Goal: Task Accomplishment & Management: Manage account settings

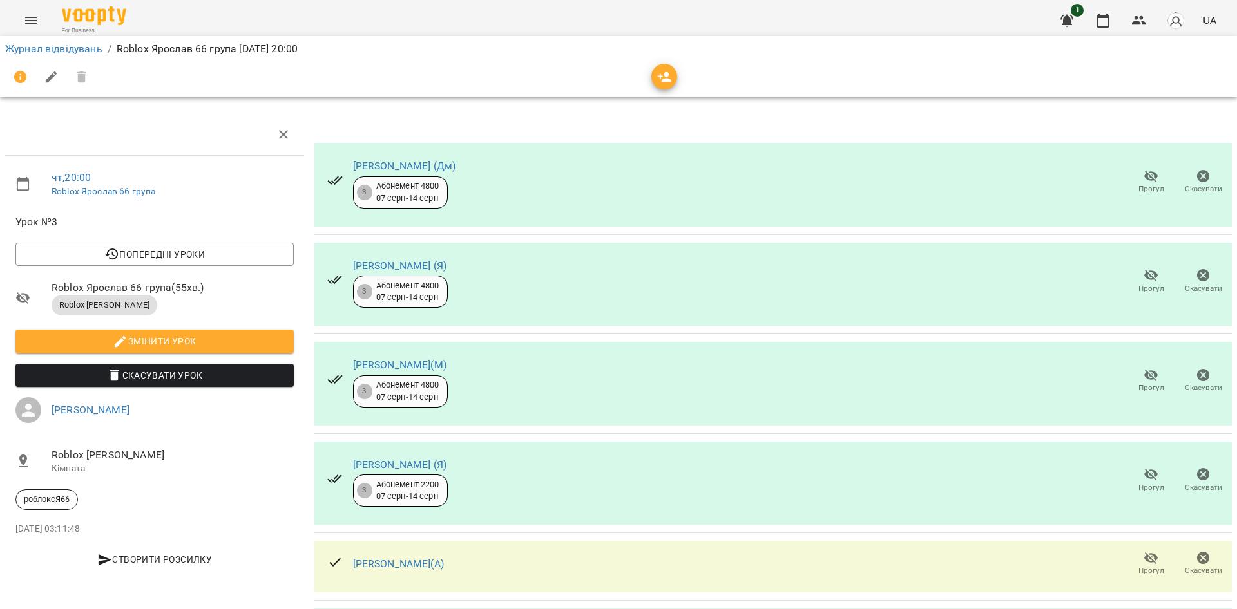
scroll to position [412, 0]
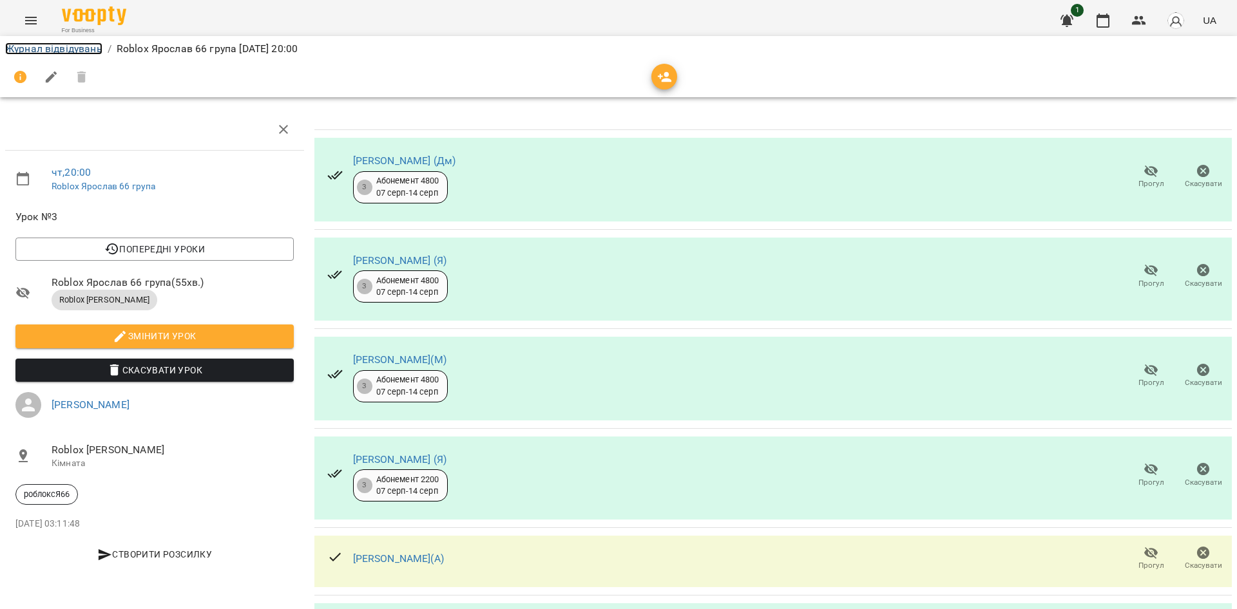
click at [57, 48] on link "Журнал відвідувань" at bounding box center [53, 49] width 97 height 12
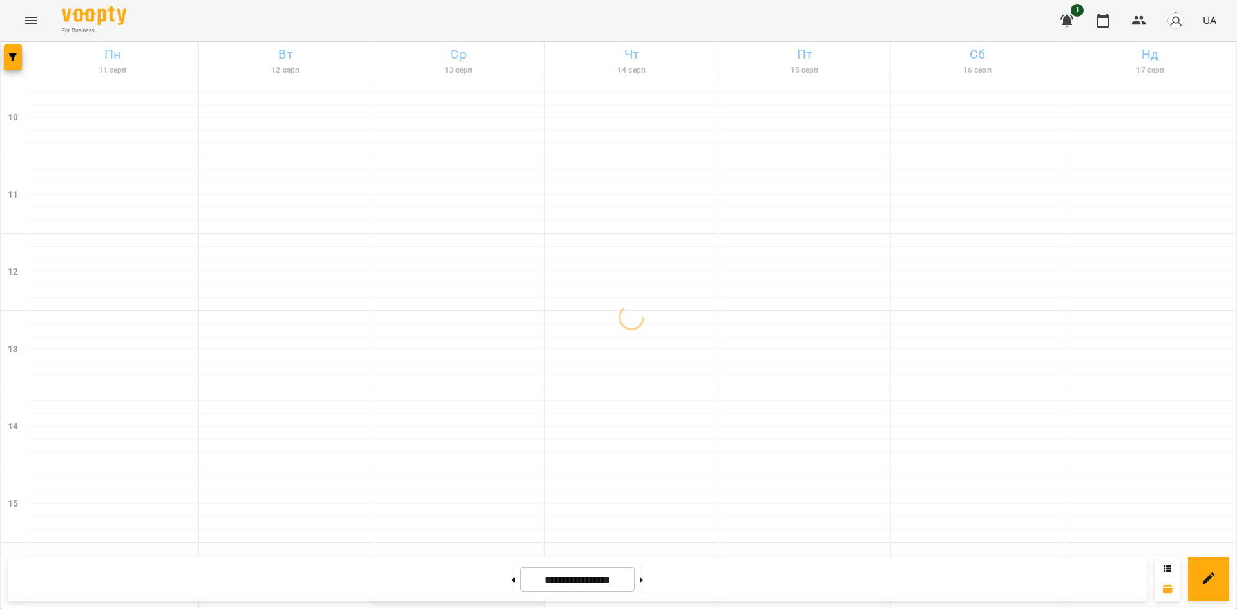
scroll to position [532, 0]
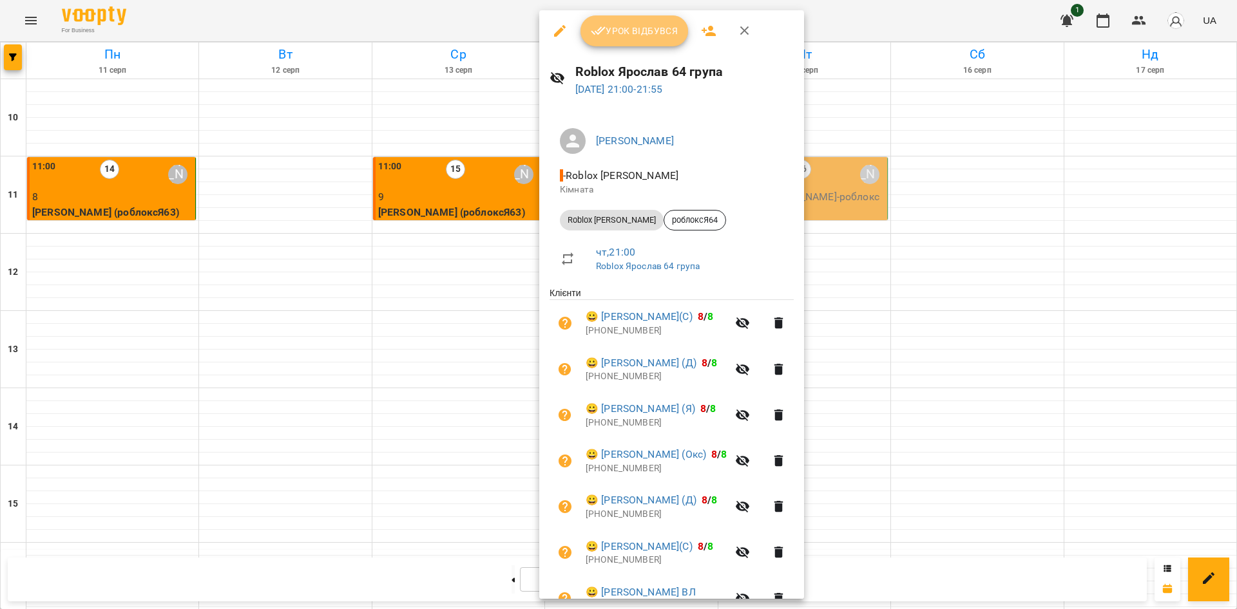
click at [651, 30] on span "Урок відбувся" at bounding box center [635, 30] width 88 height 15
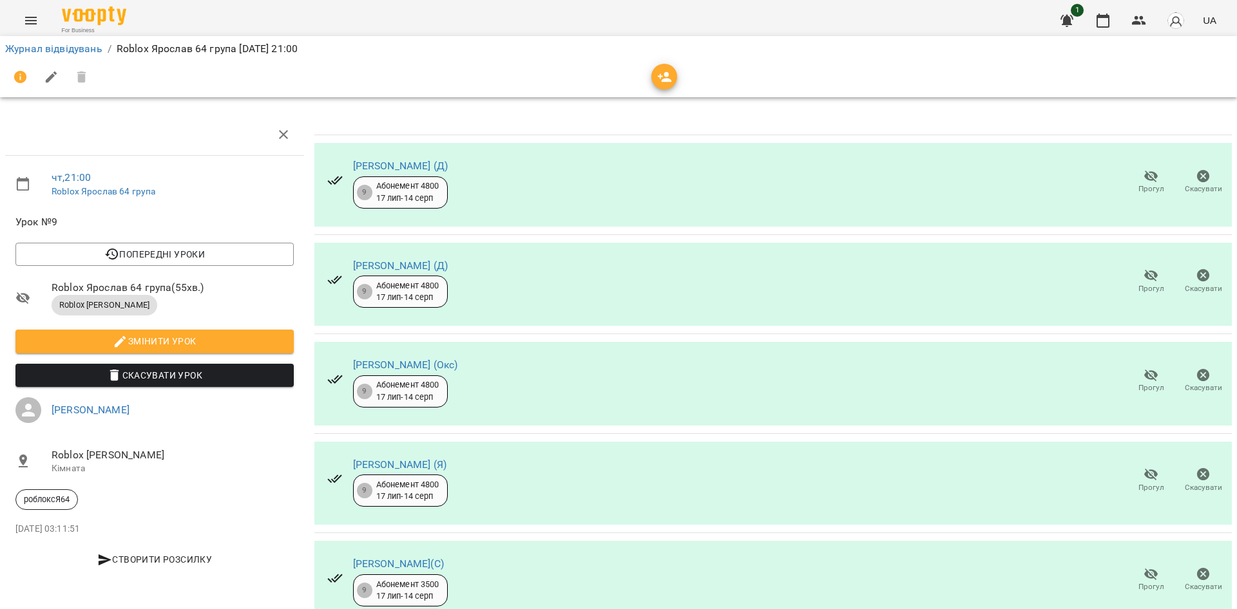
click at [1143, 281] on icon "button" at bounding box center [1150, 275] width 15 height 15
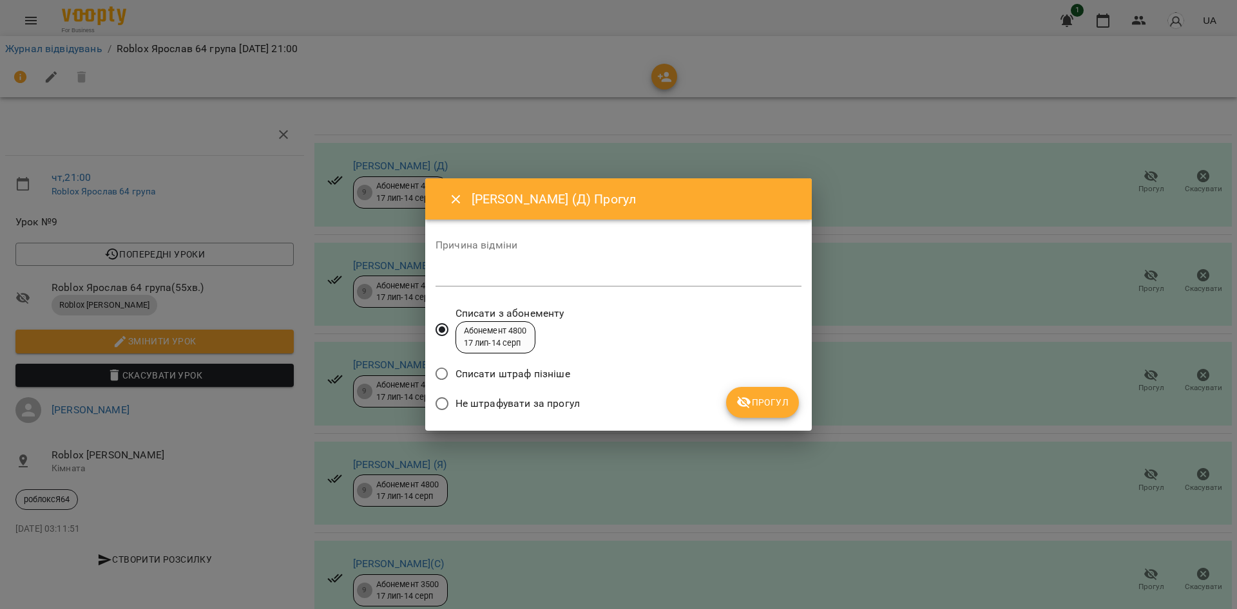
click at [750, 406] on icon "submit" at bounding box center [743, 402] width 15 height 15
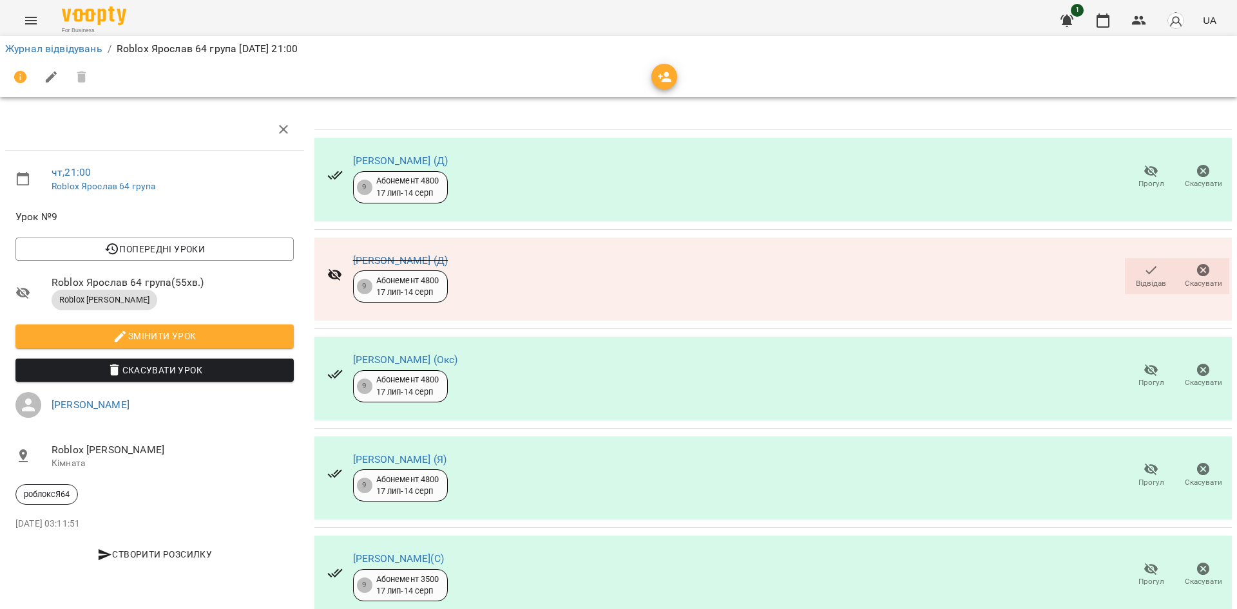
scroll to position [193, 0]
click at [1143, 462] on icon "button" at bounding box center [1150, 469] width 15 height 15
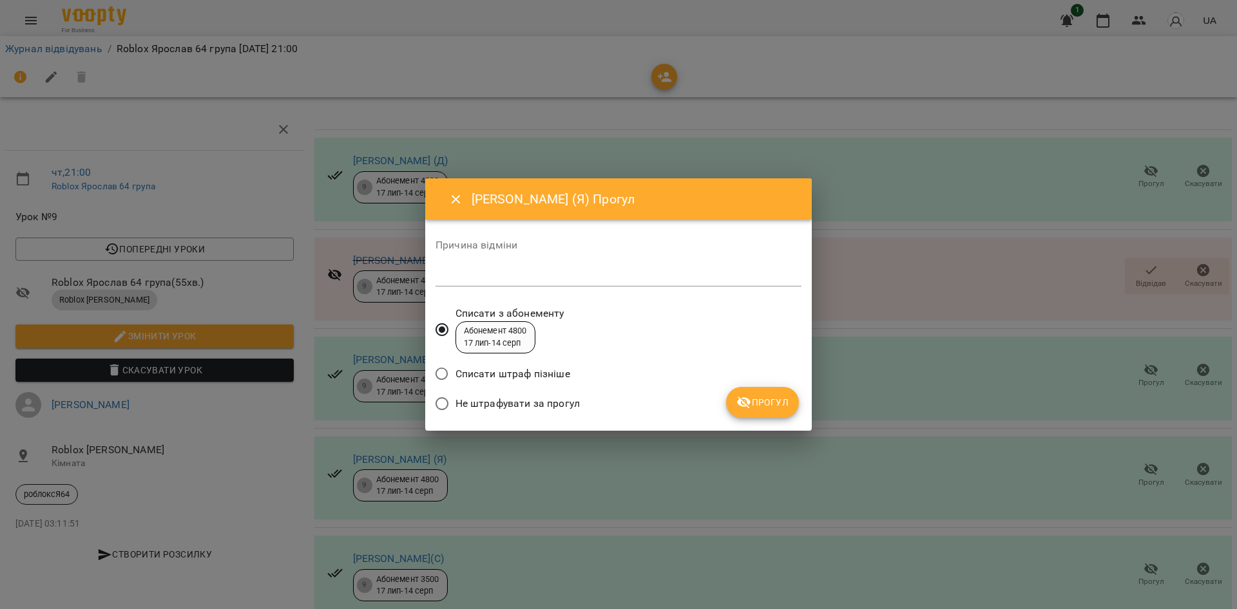
click at [755, 411] on button "Прогул" at bounding box center [762, 402] width 73 height 31
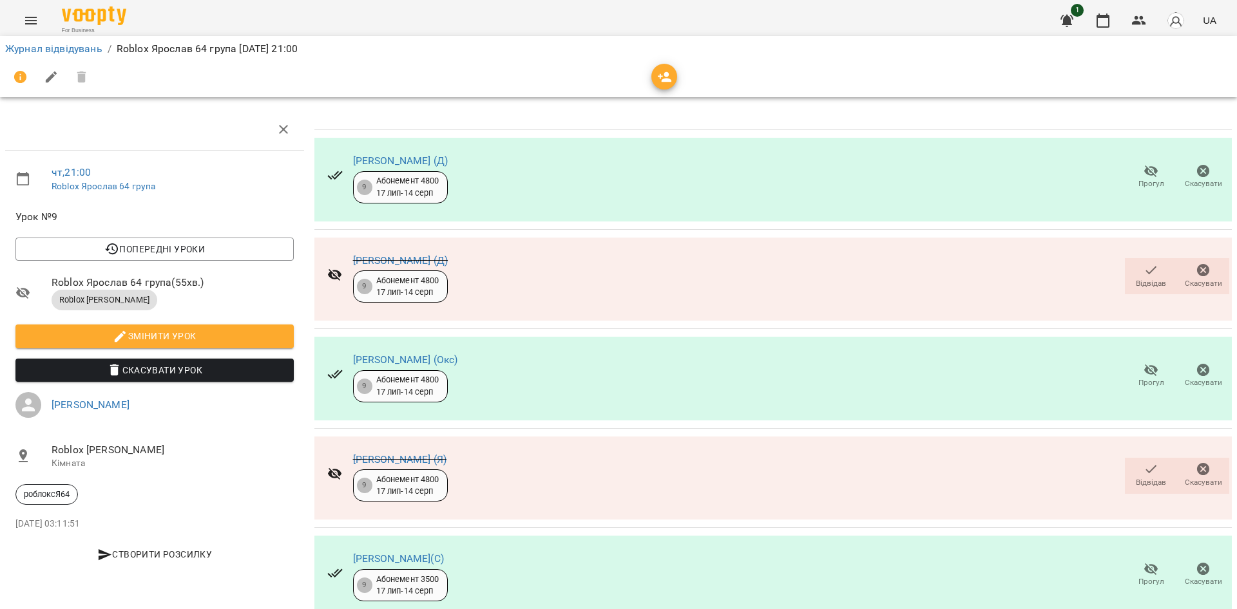
scroll to position [213, 0]
click at [1144, 564] on icon "button" at bounding box center [1151, 570] width 14 height 12
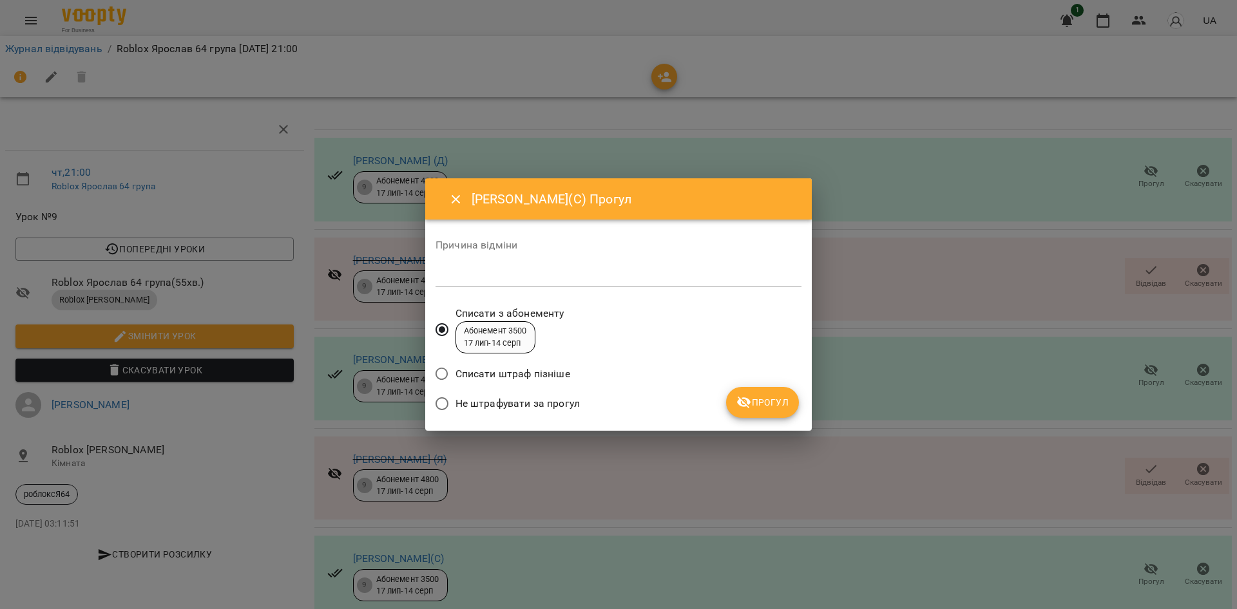
click at [756, 395] on span "Прогул" at bounding box center [762, 402] width 52 height 15
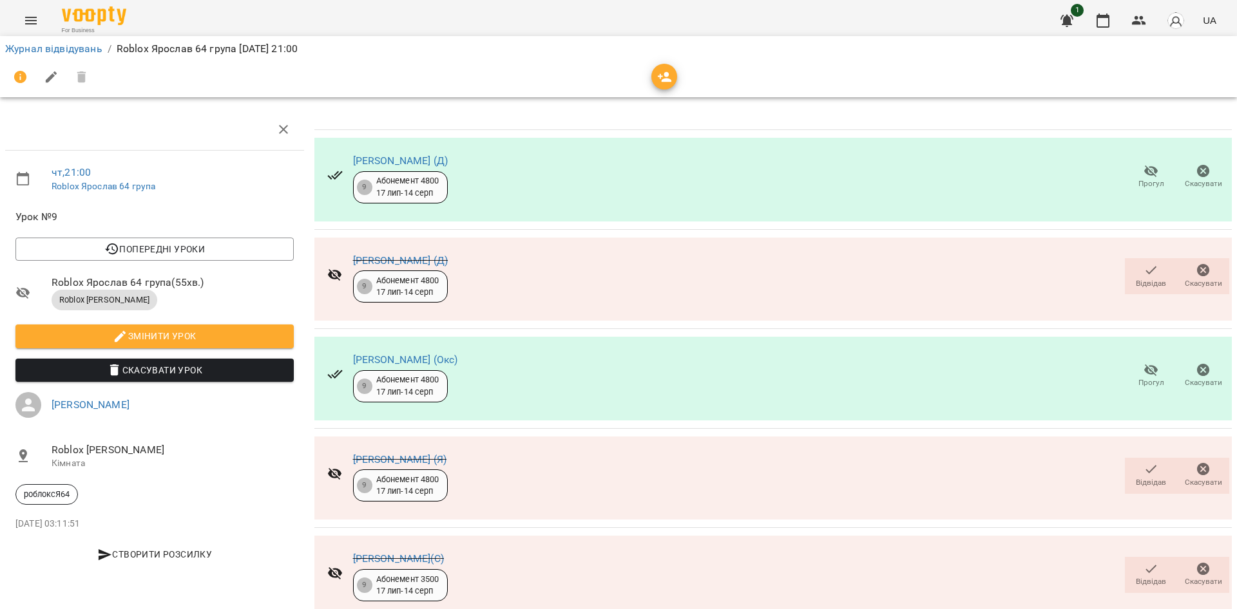
scroll to position [0, 0]
